Goal: Task Accomplishment & Management: Manage account settings

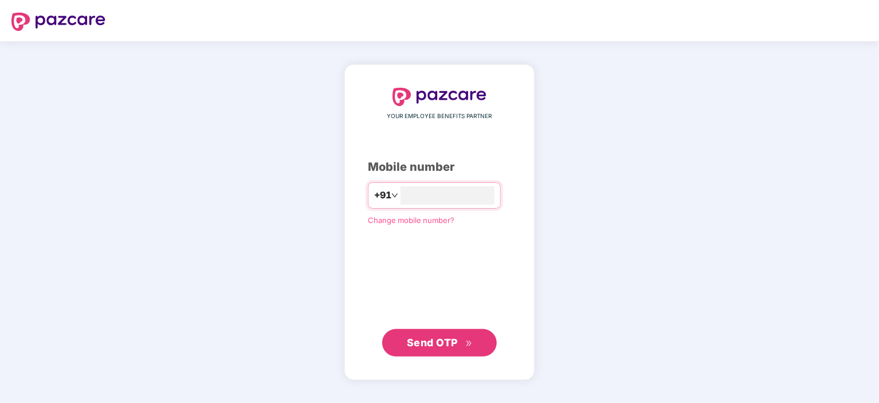
type input "**********"
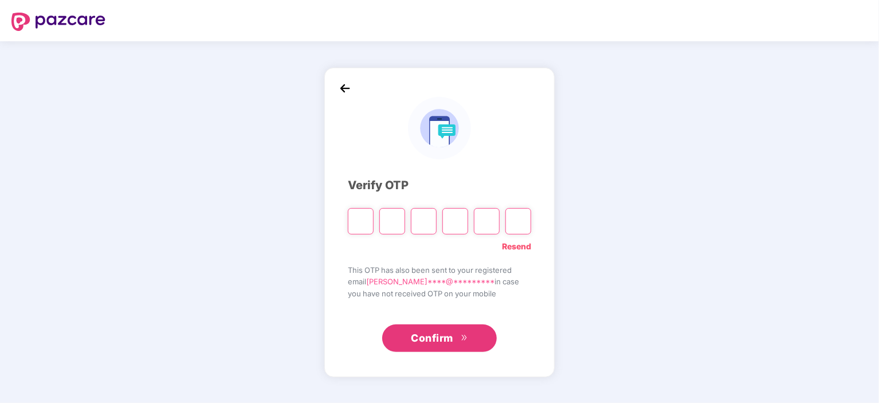
type input "*"
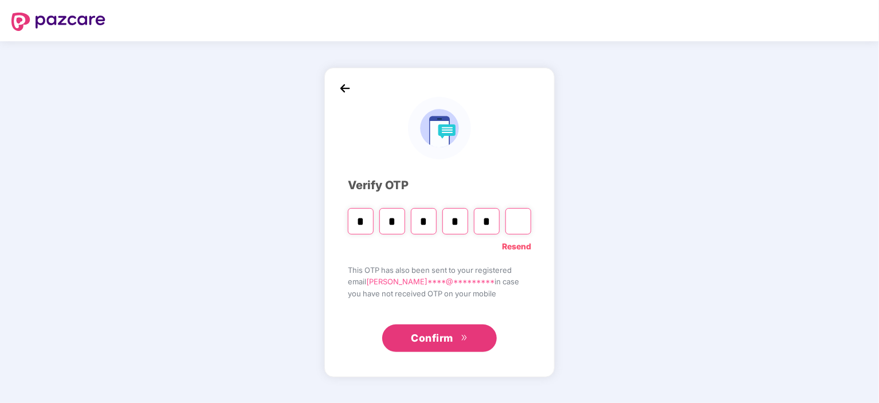
type input "*"
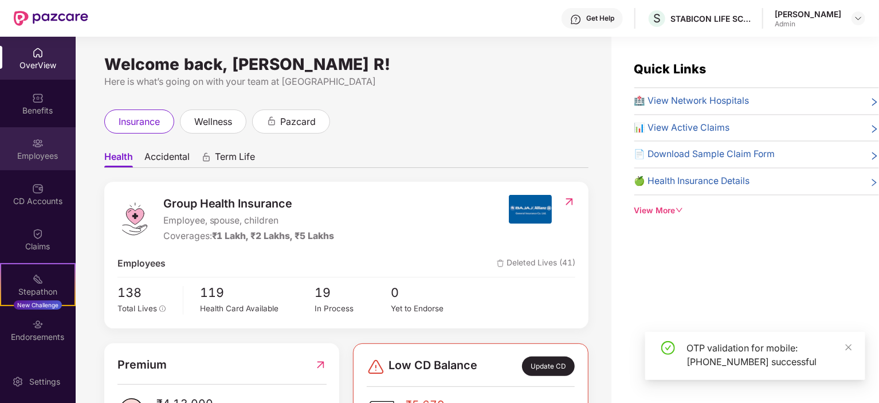
click at [32, 138] on img at bounding box center [37, 143] width 11 height 11
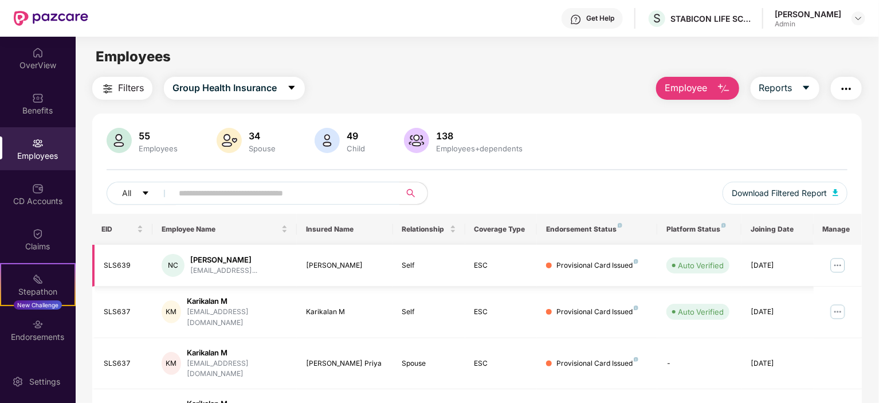
click at [835, 267] on img at bounding box center [838, 265] width 18 height 18
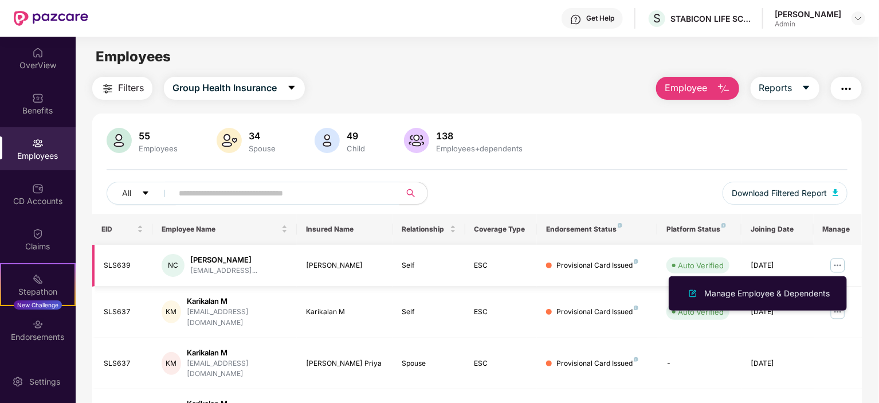
click at [373, 284] on td "[PERSON_NAME]" at bounding box center [345, 266] width 96 height 42
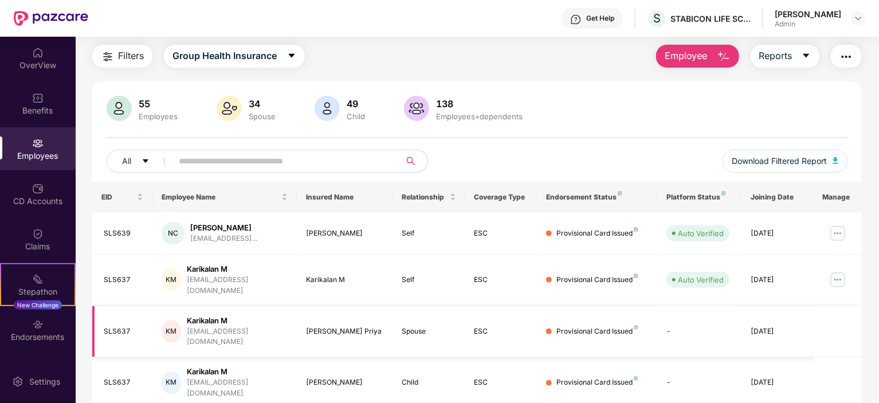
scroll to position [57, 0]
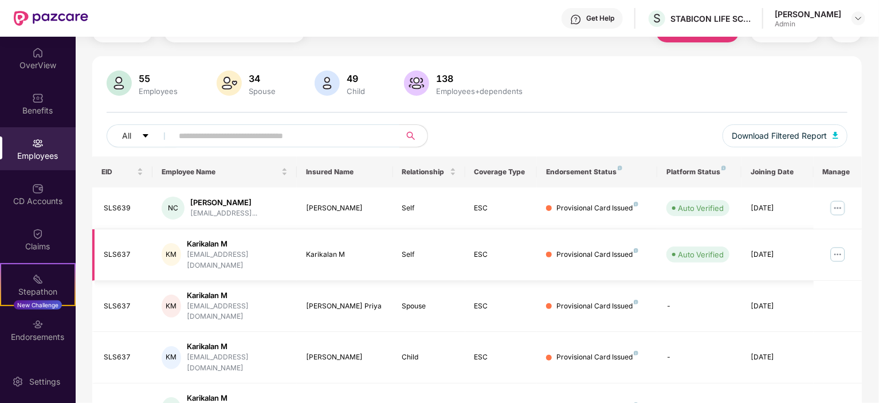
click at [833, 250] on img at bounding box center [838, 254] width 18 height 18
click at [355, 229] on td "Karikalan M" at bounding box center [345, 255] width 96 height 52
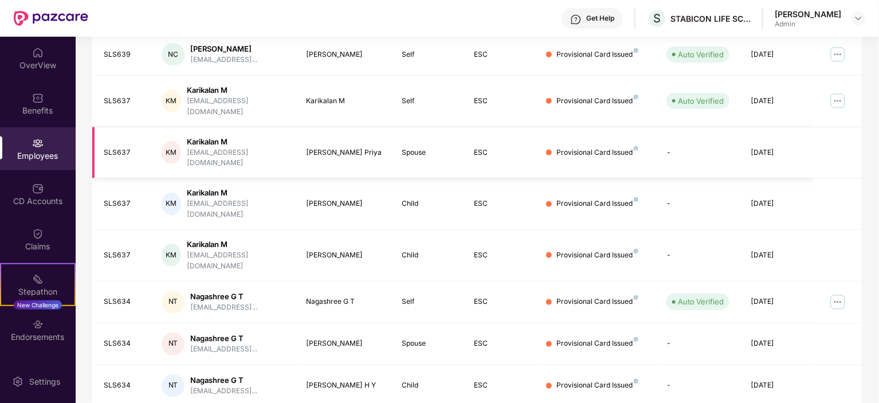
scroll to position [229, 0]
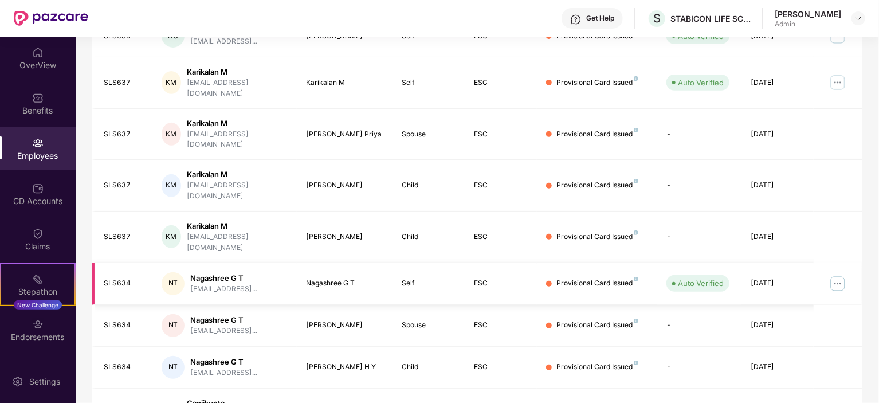
click at [839, 275] on img at bounding box center [838, 284] width 18 height 18
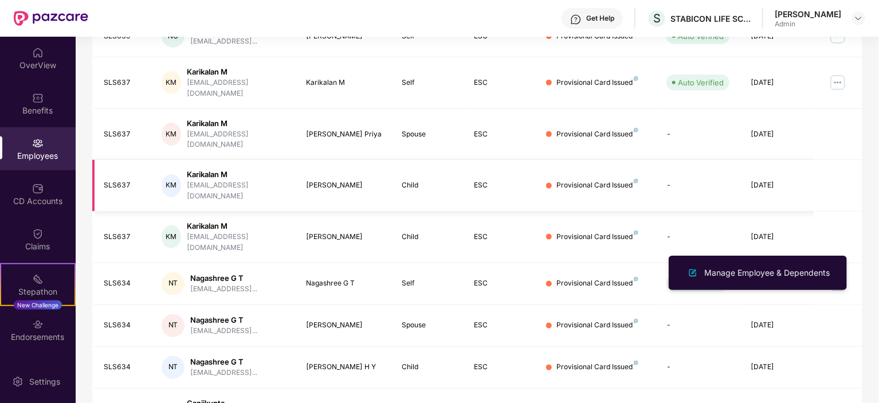
click at [671, 171] on td "-" at bounding box center [699, 186] width 84 height 52
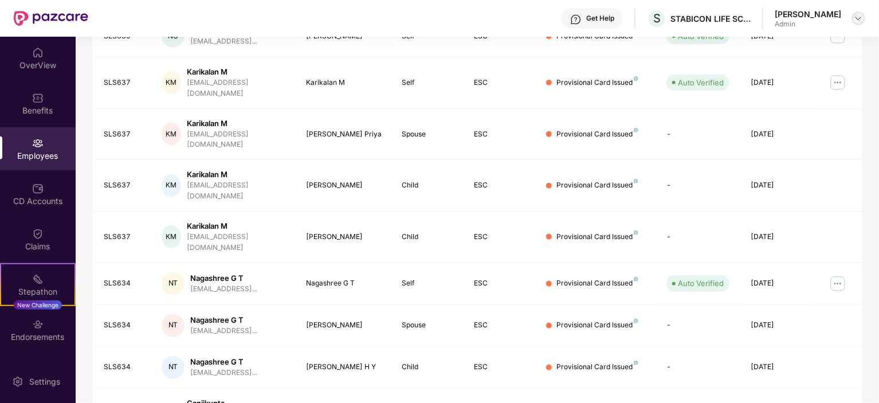
click at [860, 19] on img at bounding box center [858, 18] width 9 height 9
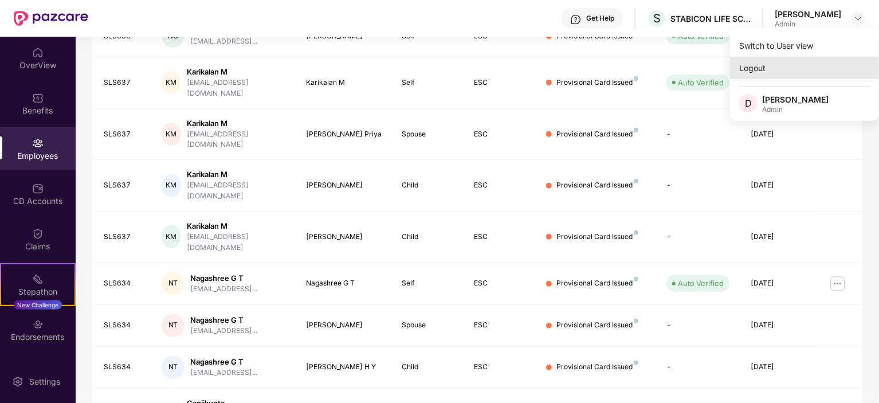
click at [768, 72] on div "Logout" at bounding box center [804, 68] width 149 height 22
